Goal: Task Accomplishment & Management: Manage account settings

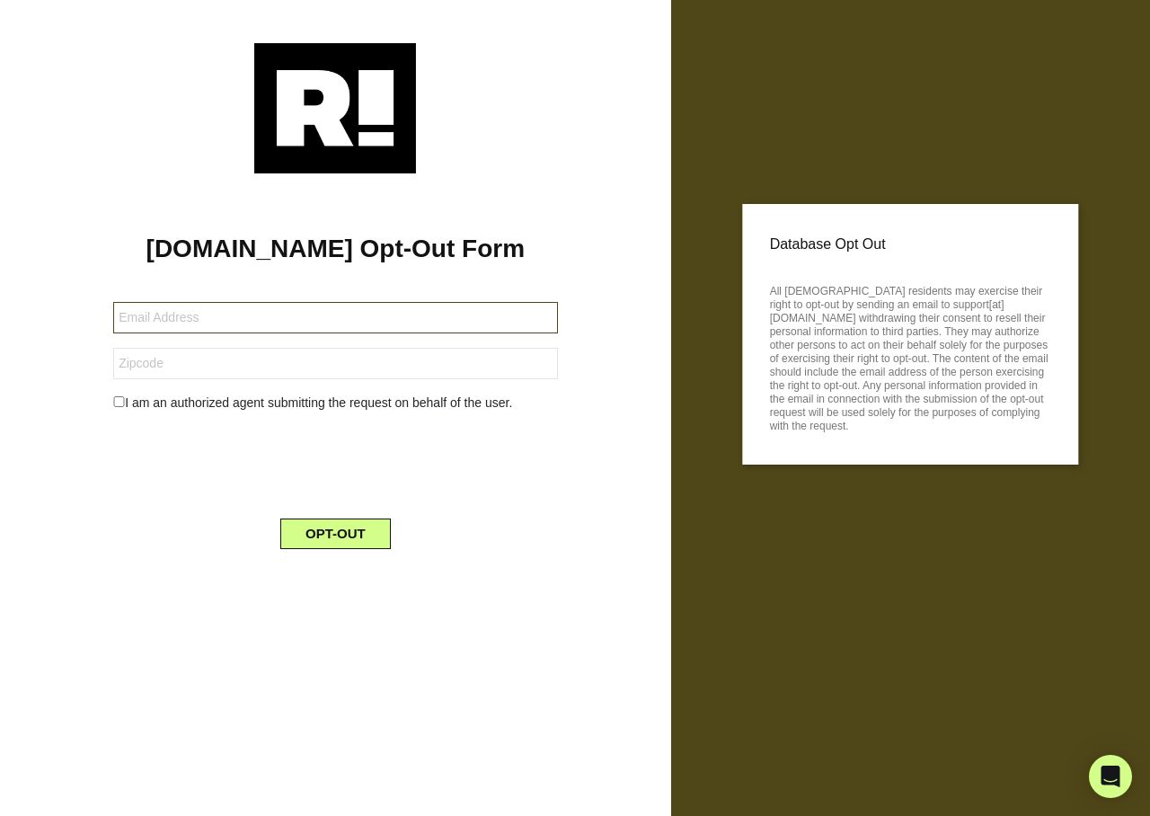
type input "[EMAIL_ADDRESS][DOMAIN_NAME]"
type input "98685"
type input "[EMAIL_ADDRESS][DOMAIN_NAME]"
type input "98685"
type input "[EMAIL_ADDRESS][DOMAIN_NAME]"
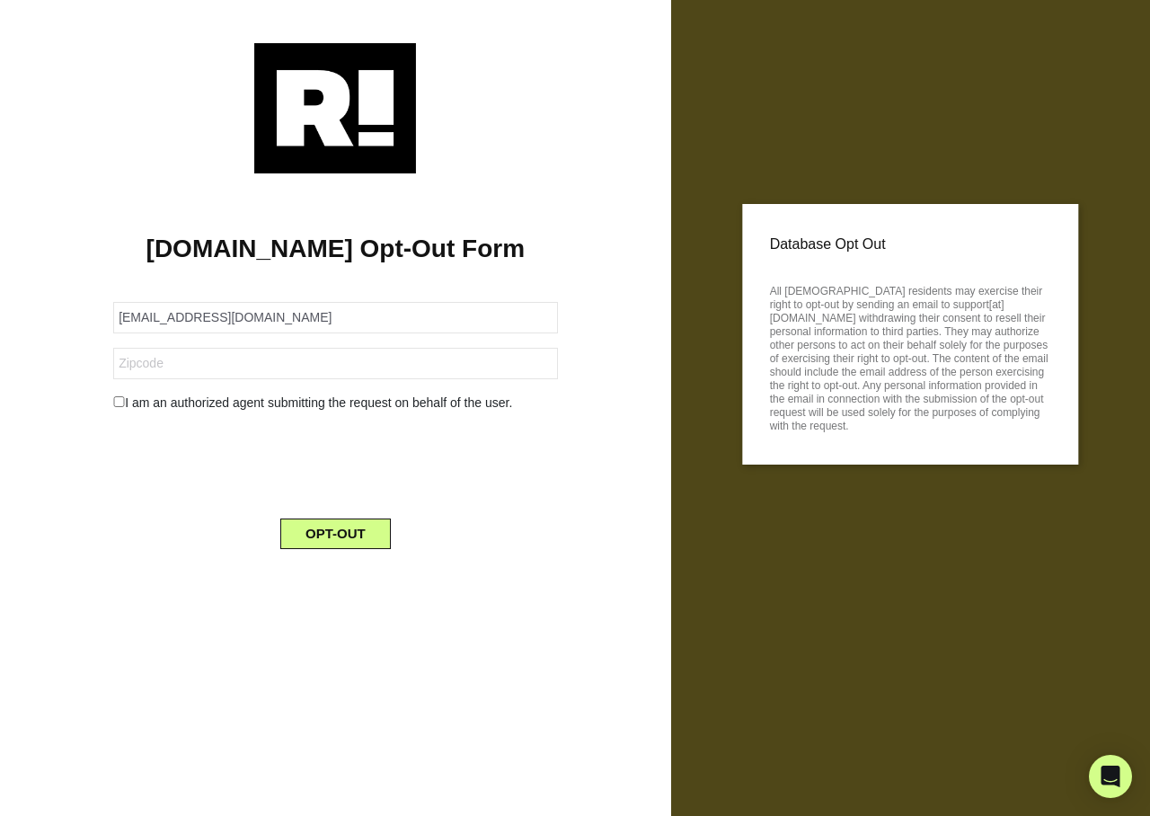
type input "38344"
